Goal: Browse casually: Explore the website without a specific task or goal

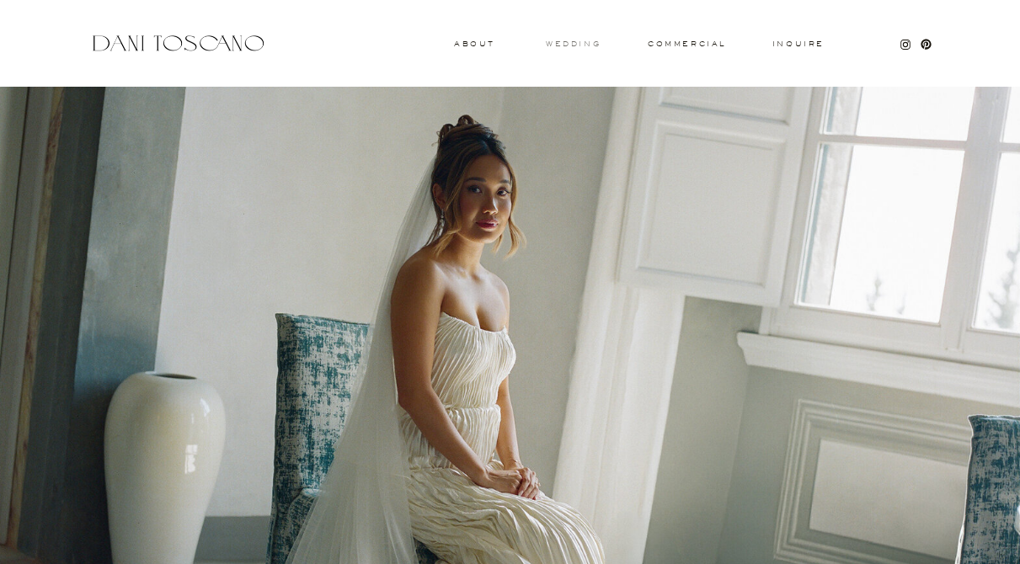
click at [574, 41] on h3 "wedding" at bounding box center [573, 43] width 55 height 6
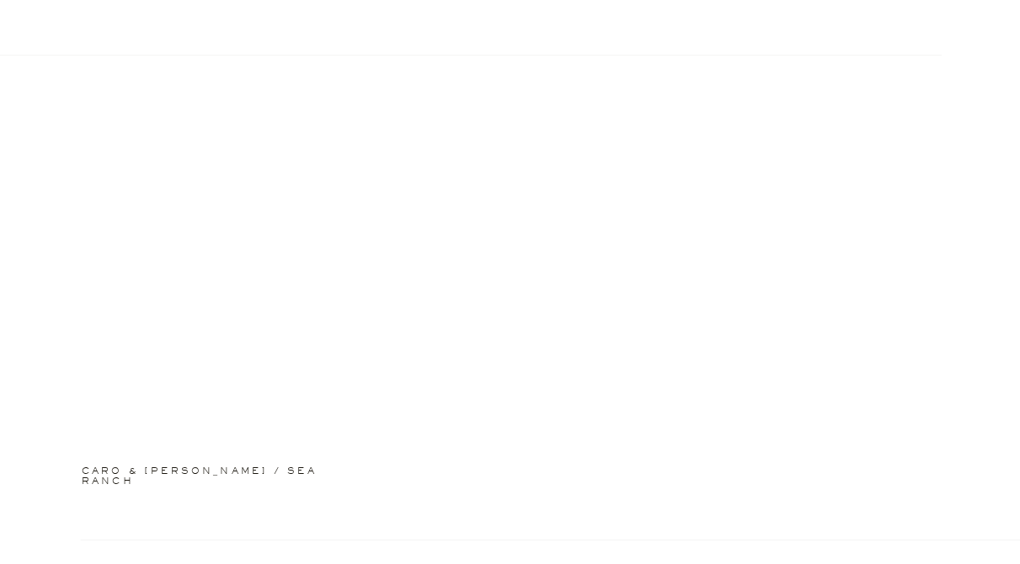
scroll to position [1646, 0]
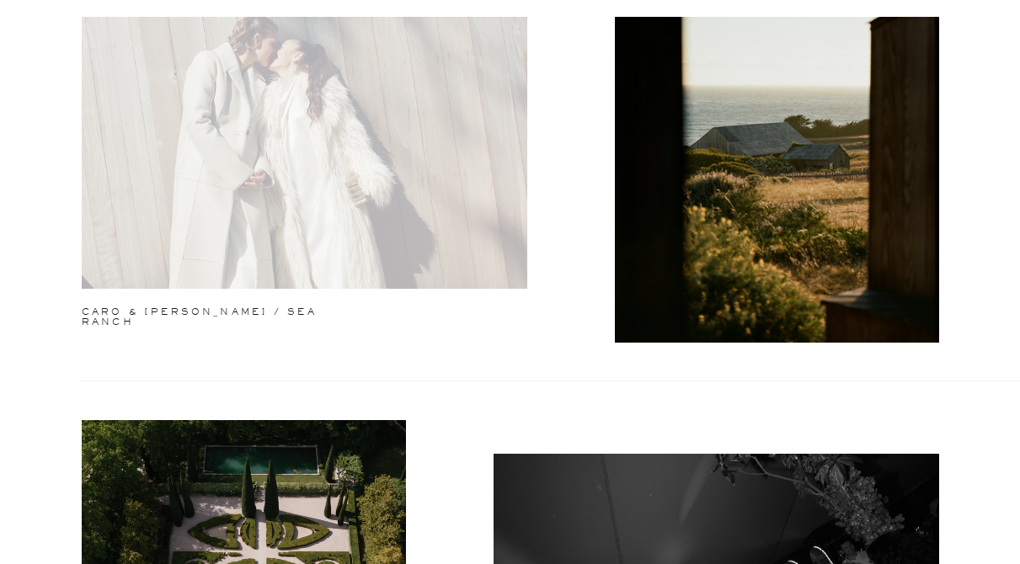
click at [339, 162] on div at bounding box center [305, 129] width 446 height 320
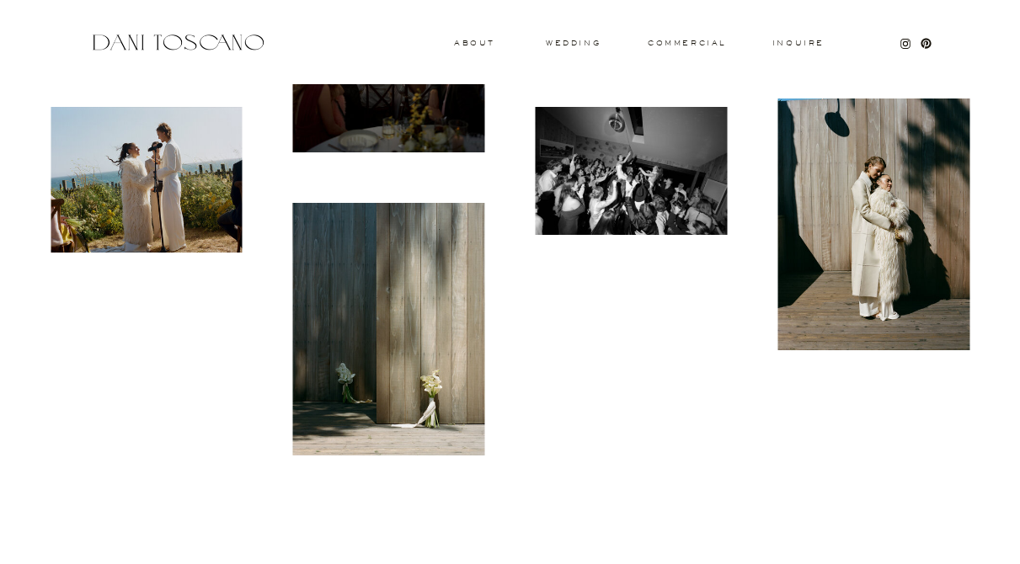
scroll to position [1094, 0]
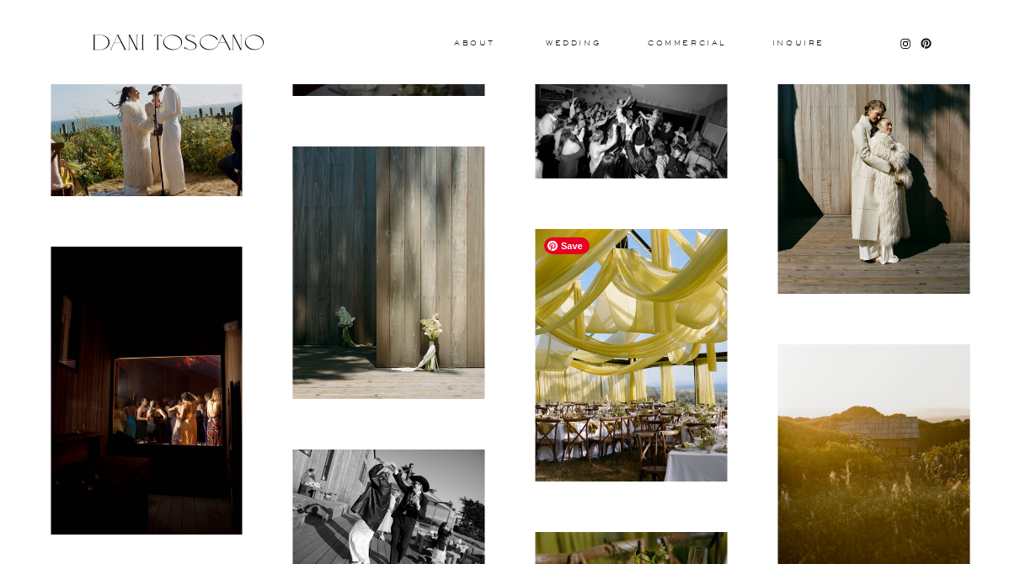
click at [639, 280] on img at bounding box center [632, 355] width 192 height 252
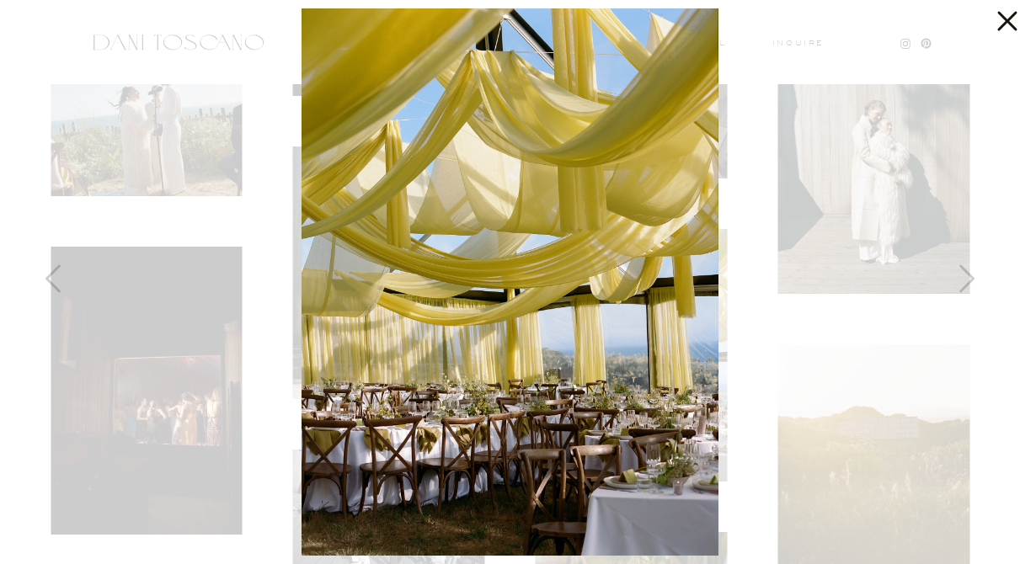
click at [1002, 16] on icon at bounding box center [1006, 21] width 19 height 19
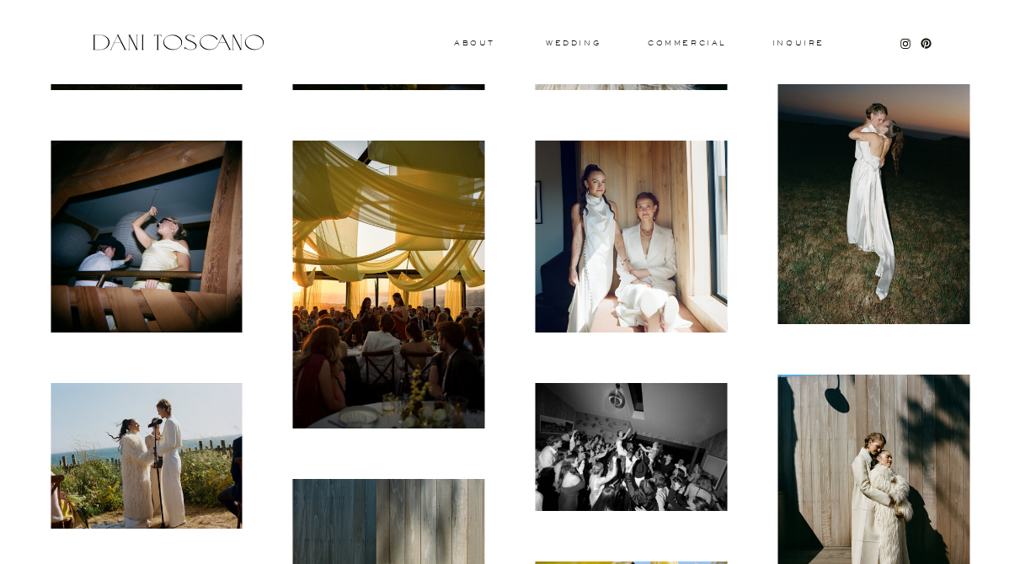
scroll to position [813, 0]
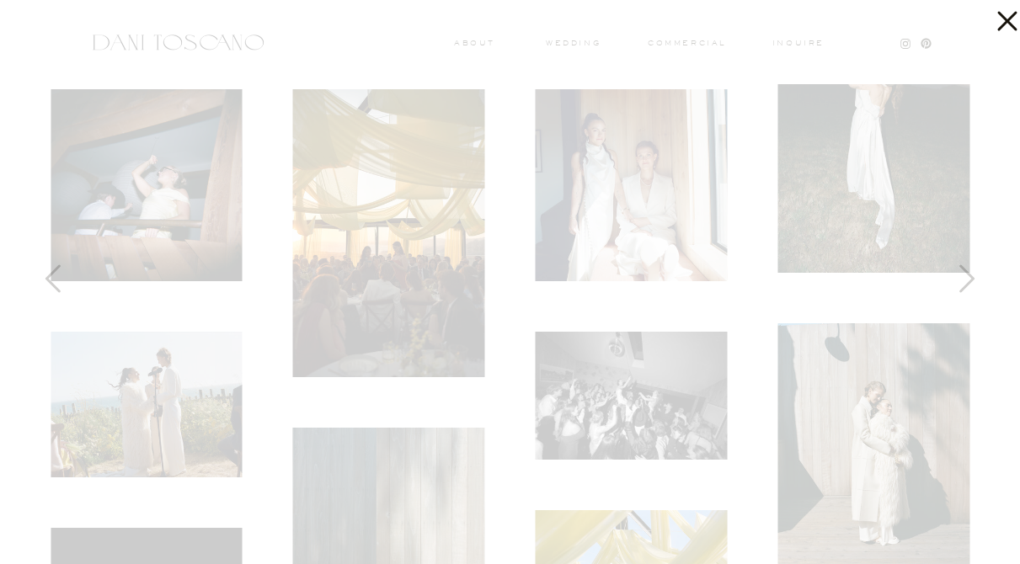
click at [1014, 22] on icon at bounding box center [1003, 17] width 34 height 34
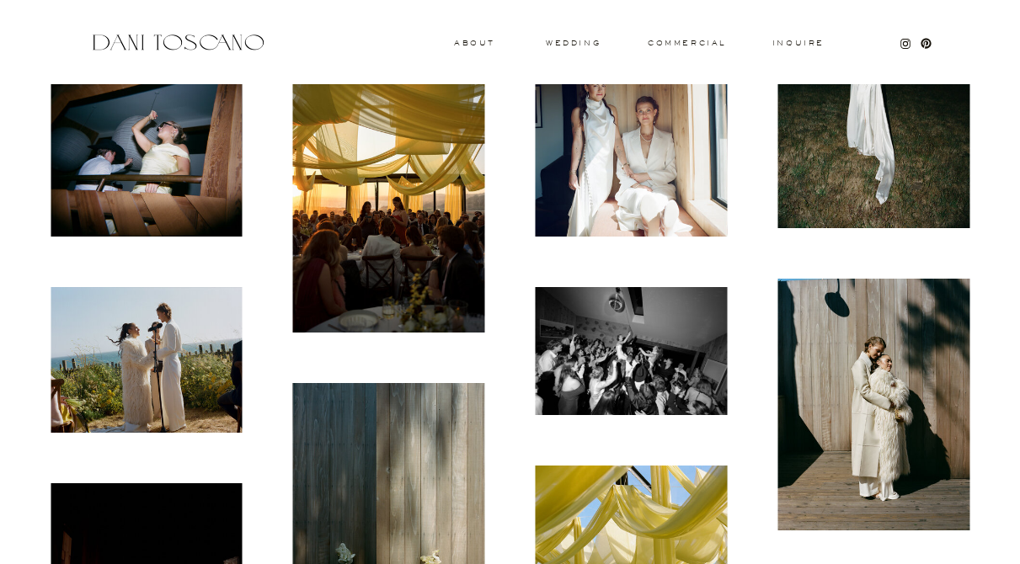
scroll to position [857, 0]
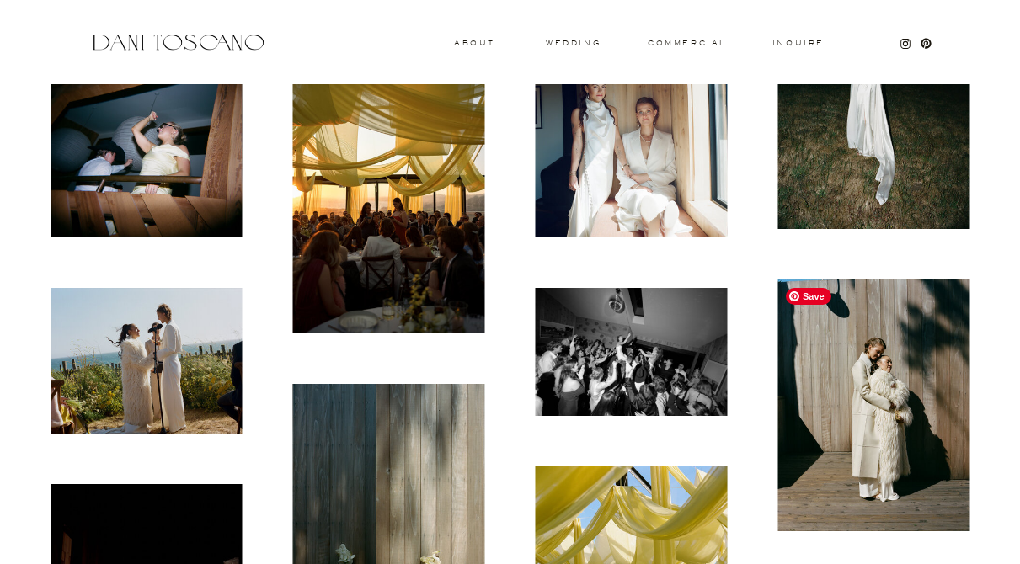
click at [873, 360] on img at bounding box center [874, 406] width 192 height 252
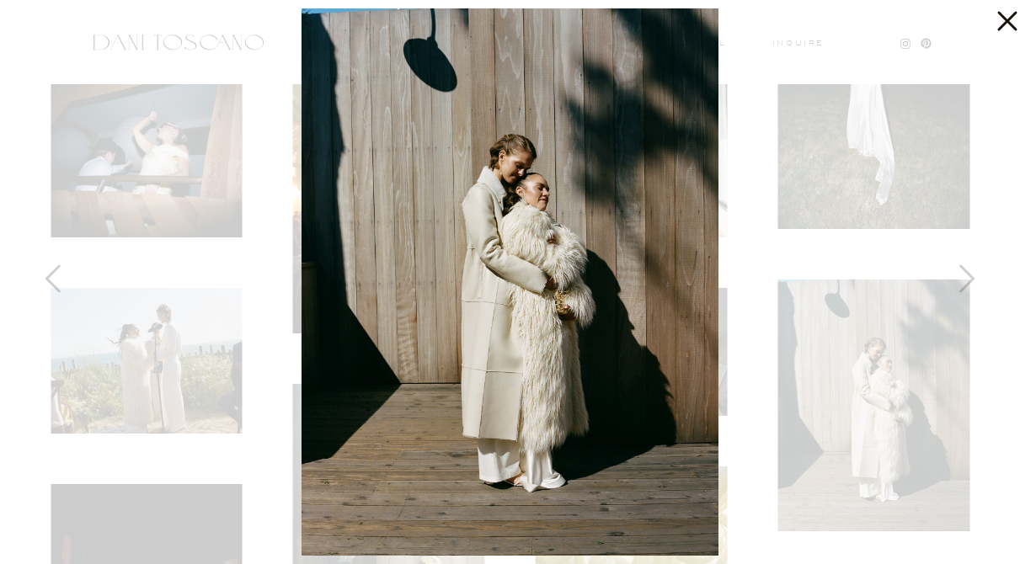
click at [997, 17] on icon at bounding box center [1003, 17] width 34 height 34
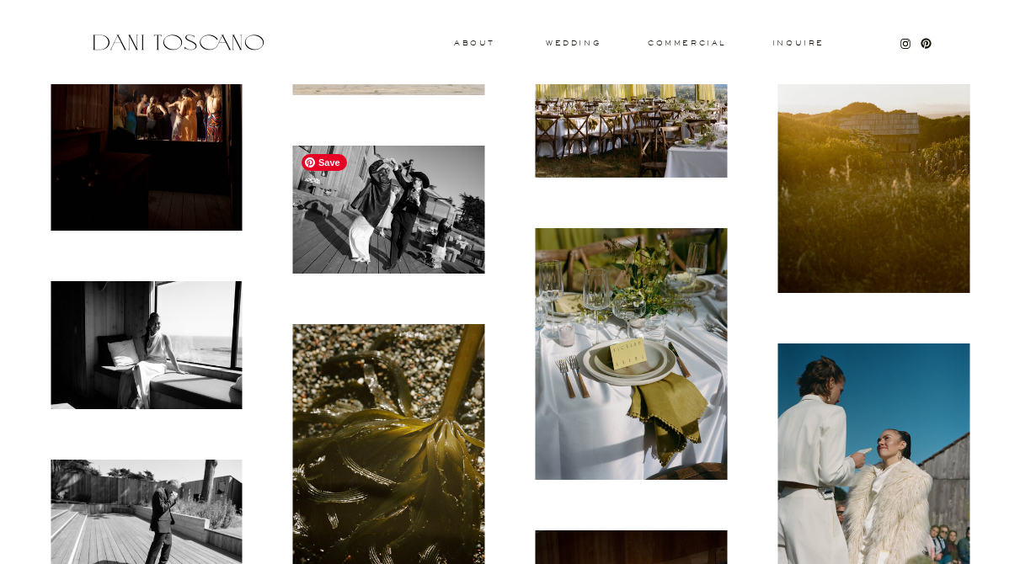
scroll to position [1402, 0]
